Goal: Task Accomplishment & Management: Use online tool/utility

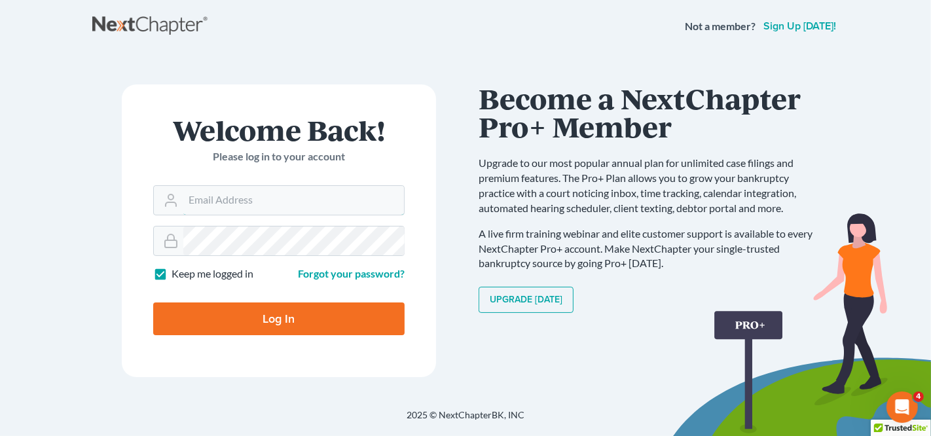
type input "[EMAIL_ADDRESS][DOMAIN_NAME]"
click at [333, 315] on input "Log In" at bounding box center [278, 319] width 251 height 33
type input "Thinking..."
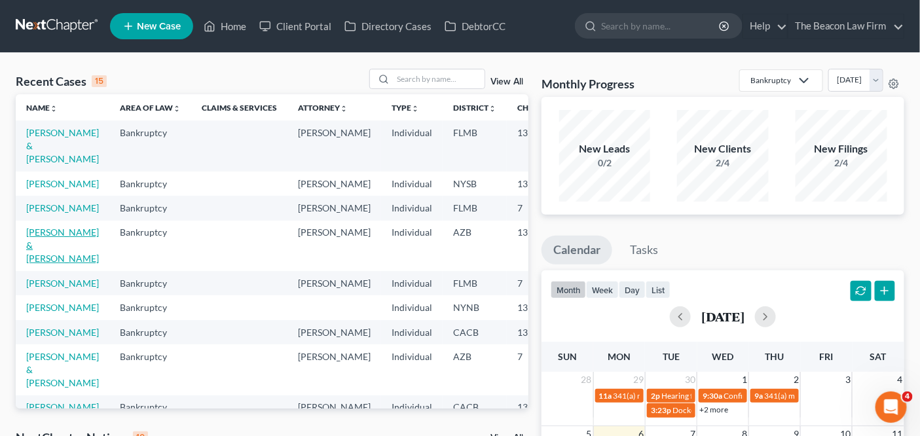
click at [61, 264] on link "[PERSON_NAME] & [PERSON_NAME]" at bounding box center [62, 245] width 73 height 37
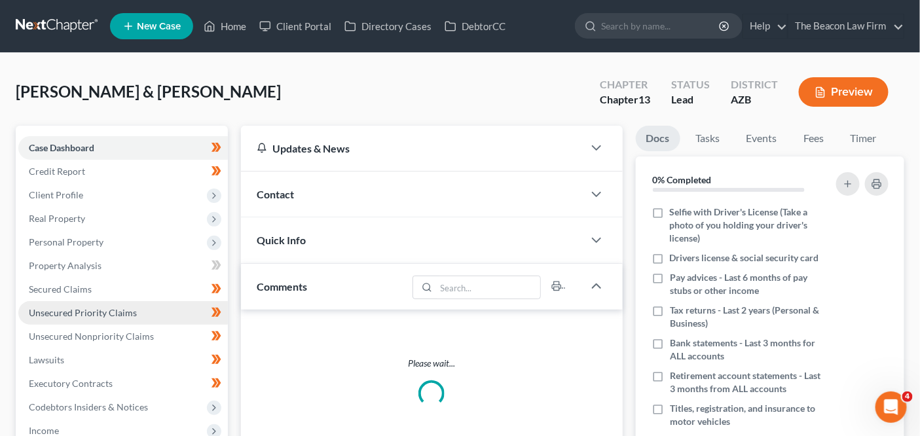
click at [110, 308] on span "Unsecured Priority Claims" at bounding box center [83, 312] width 108 height 11
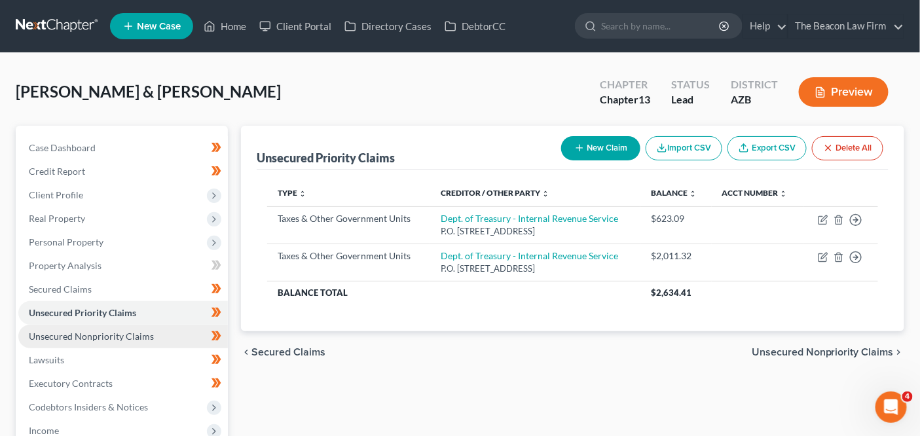
click at [110, 329] on link "Unsecured Nonpriority Claims" at bounding box center [123, 337] width 210 height 24
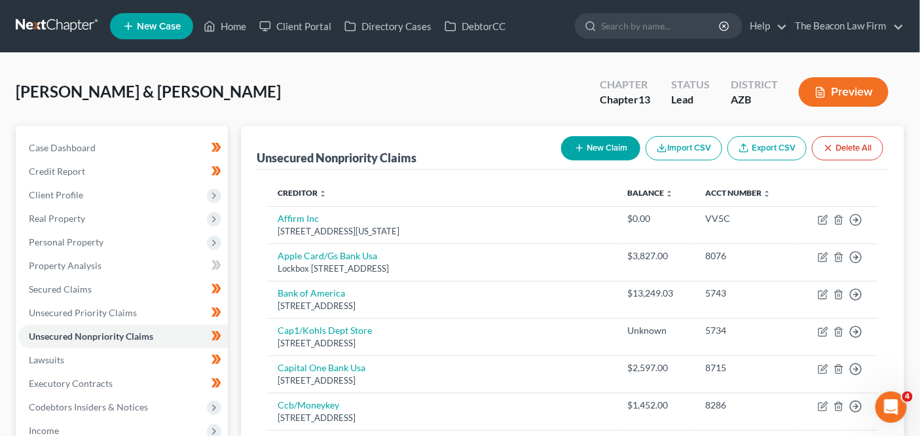
click at [691, 147] on button "Import CSV" at bounding box center [684, 148] width 77 height 24
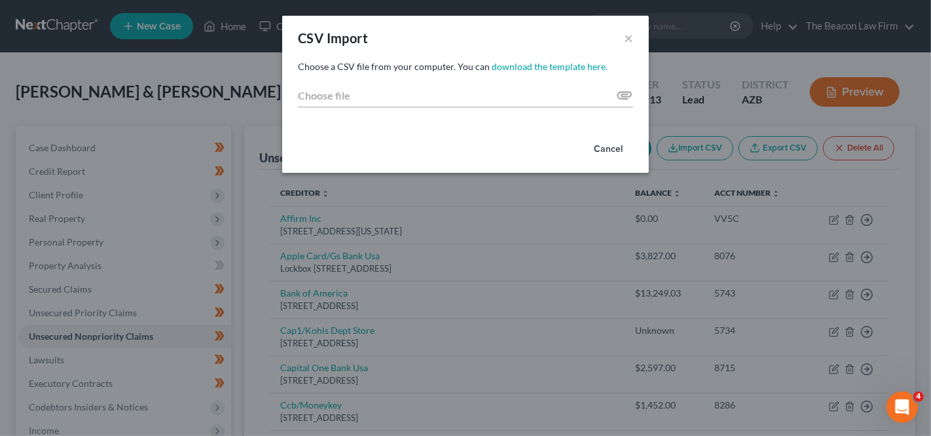
click at [605, 146] on button "Cancel" at bounding box center [608, 149] width 50 height 26
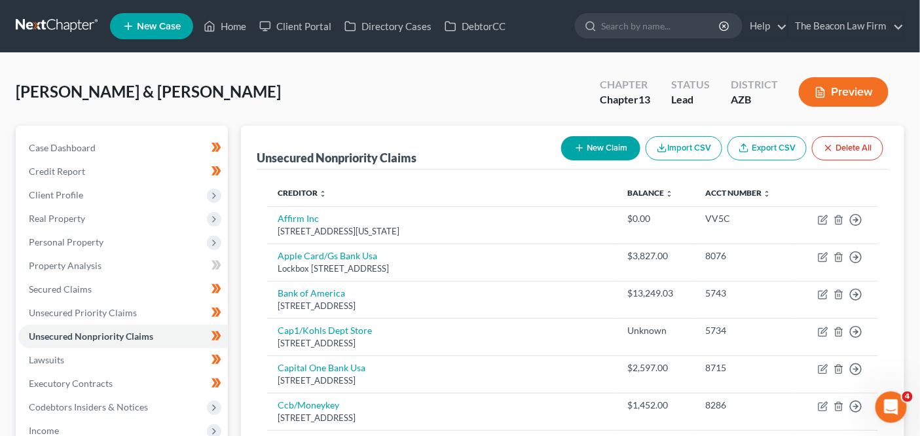
click at [782, 146] on link "Export CSV" at bounding box center [766, 148] width 79 height 24
click at [553, 129] on div "Unsecured Nonpriority Claims New Claim Import CSV Export CSV Delete All" at bounding box center [573, 148] width 632 height 44
